Goal: Navigation & Orientation: Understand site structure

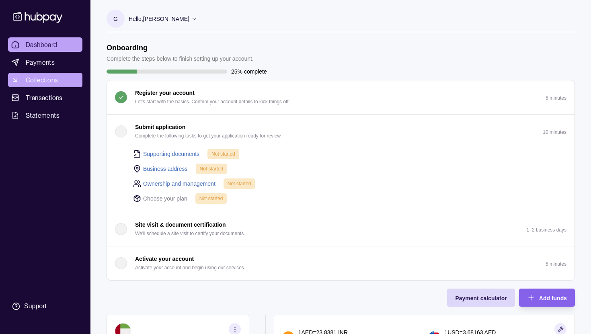
click at [46, 78] on span "Collections" at bounding box center [42, 80] width 32 height 10
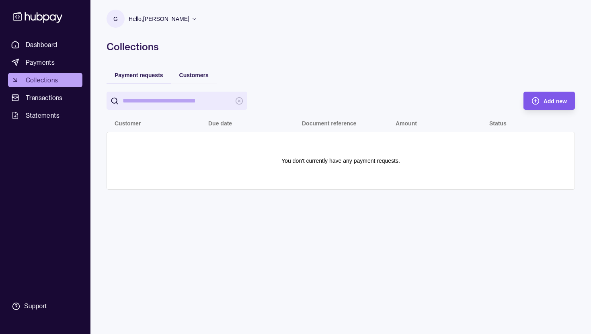
click at [550, 103] on span "Add new" at bounding box center [555, 101] width 23 height 6
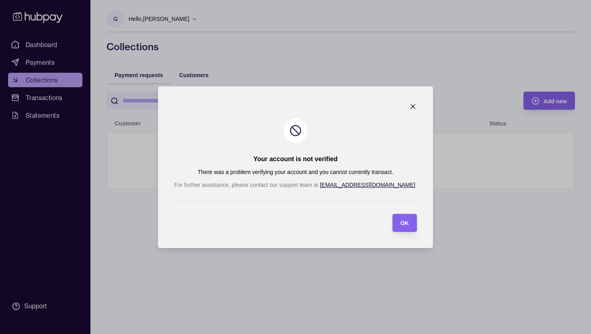
click at [409, 105] on icon "button" at bounding box center [413, 107] width 8 height 8
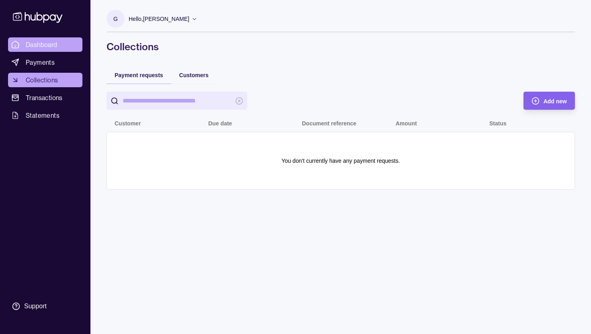
click at [49, 44] on span "Dashboard" at bounding box center [42, 45] width 32 height 10
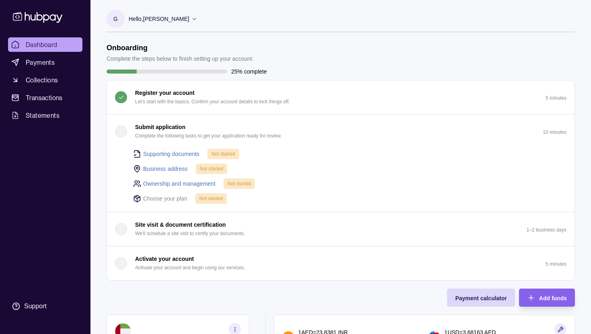
click at [121, 128] on div "button" at bounding box center [121, 132] width 12 height 12
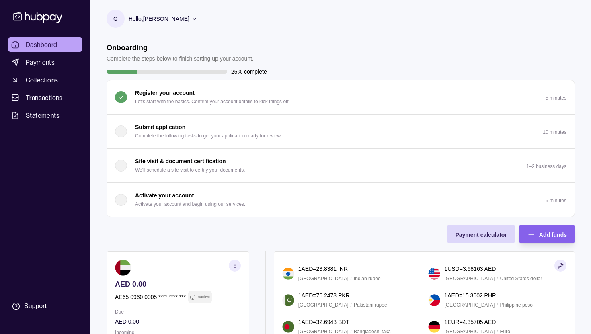
click at [124, 132] on div "button" at bounding box center [121, 132] width 12 height 12
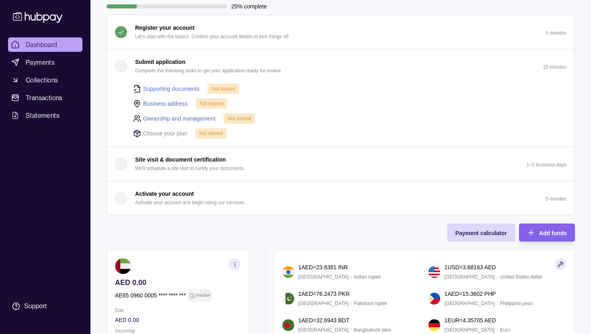
scroll to position [65, 0]
click at [45, 98] on span "Transactions" at bounding box center [44, 98] width 37 height 10
